Goal: Navigation & Orientation: Find specific page/section

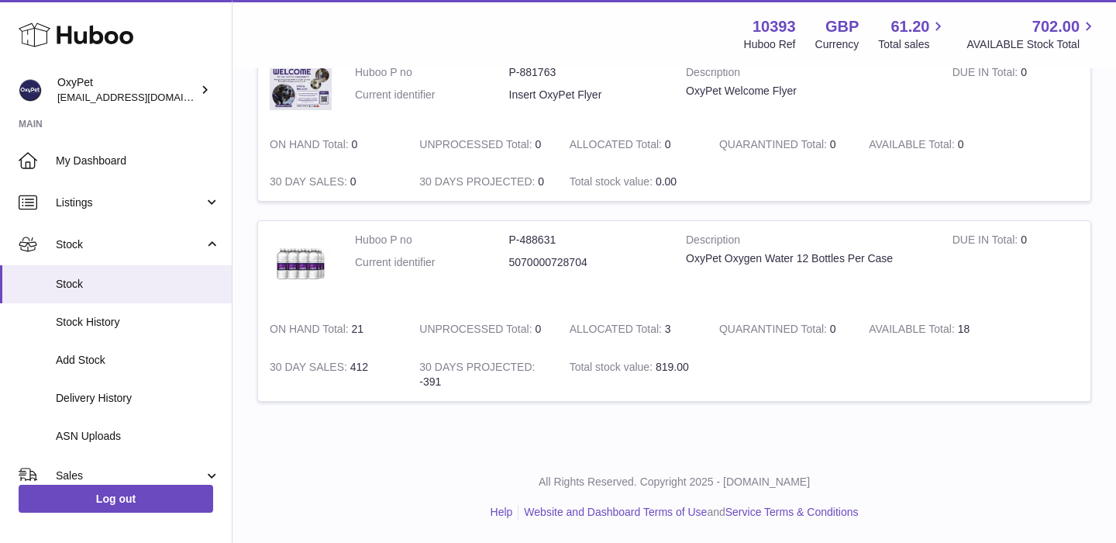
click at [113, 40] on icon at bounding box center [76, 34] width 115 height 31
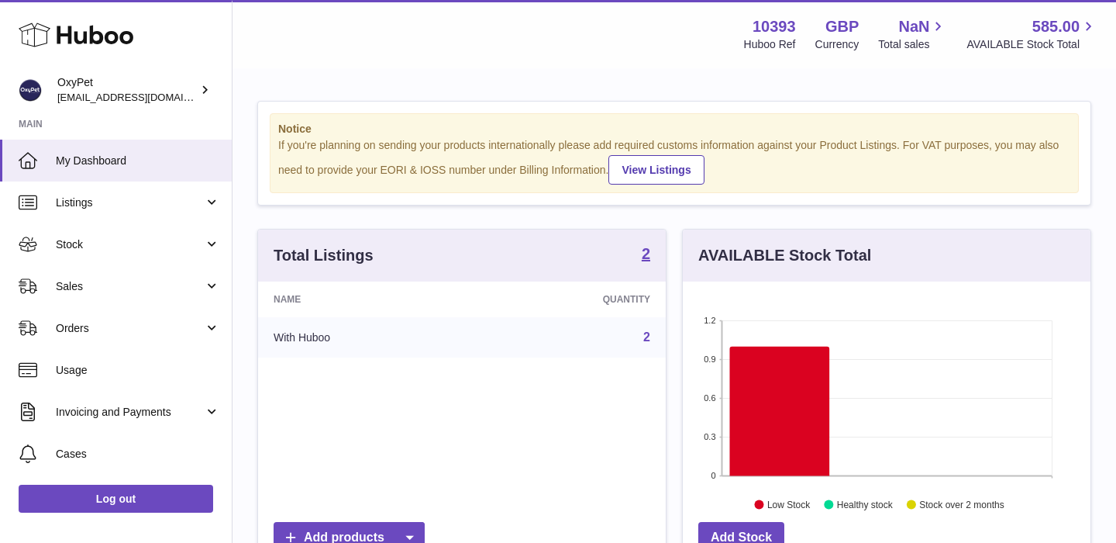
scroll to position [242, 408]
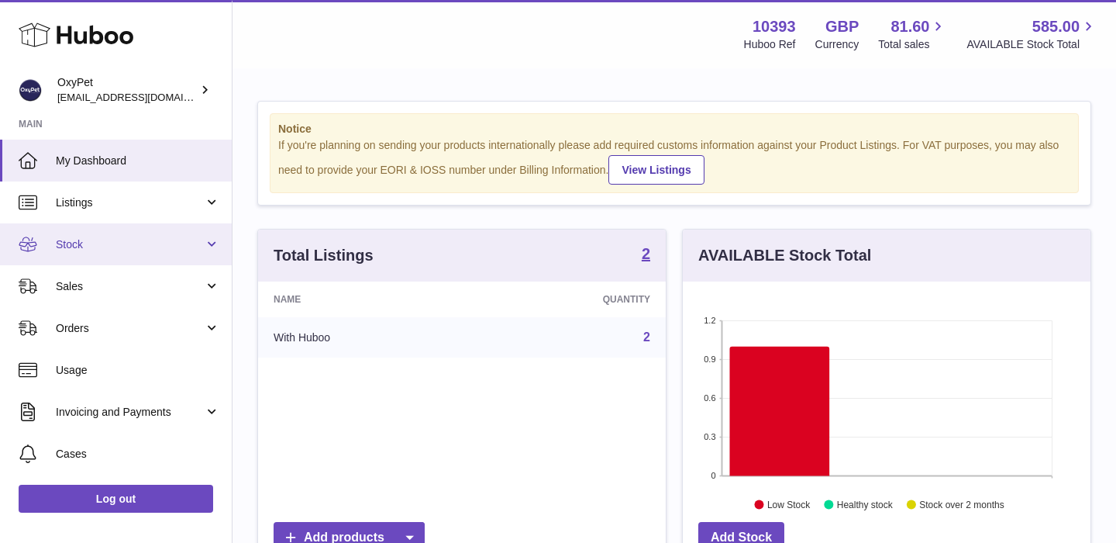
click at [118, 254] on link "Stock" at bounding box center [116, 244] width 232 height 42
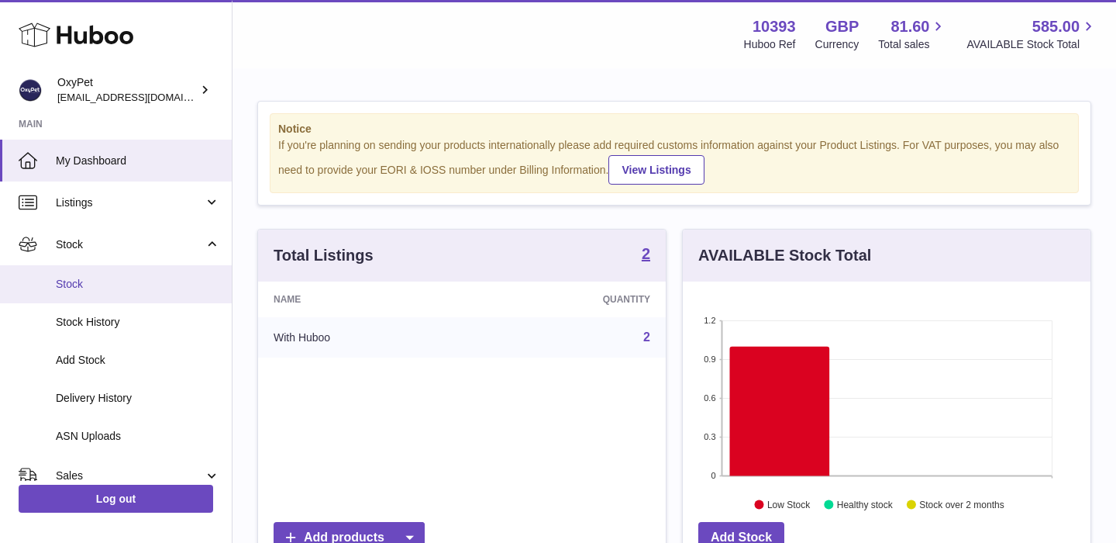
click at [92, 287] on span "Stock" at bounding box center [138, 284] width 164 height 15
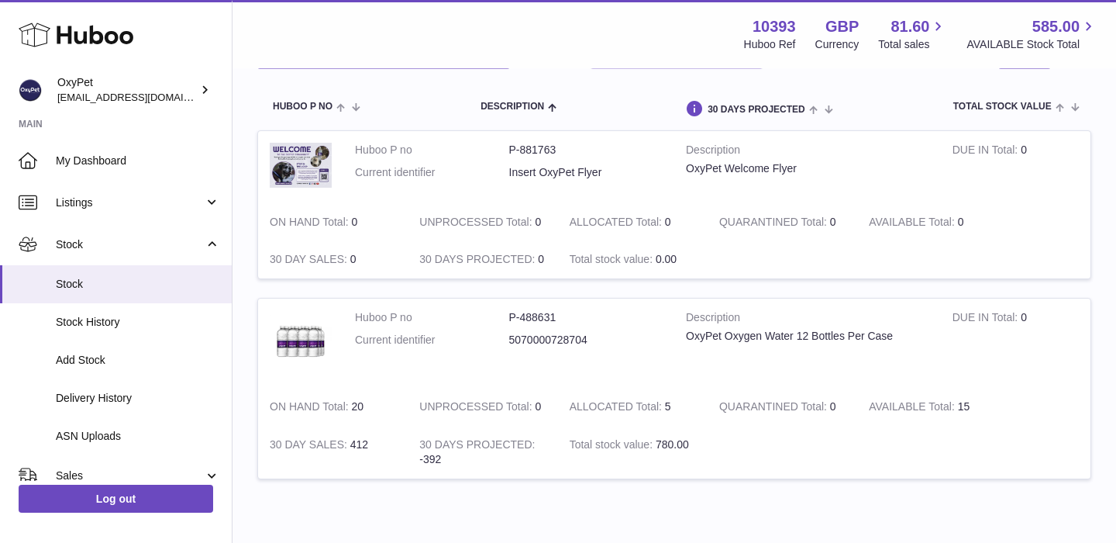
scroll to position [154, 0]
